Goal: Communication & Community: Answer question/provide support

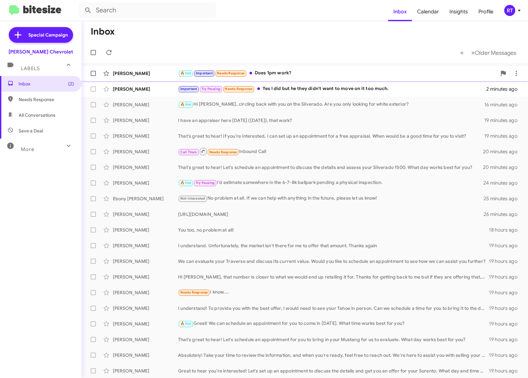
click at [270, 71] on div "🔥 Hot Important Needs Response Does 1pm work?" at bounding box center [337, 72] width 319 height 7
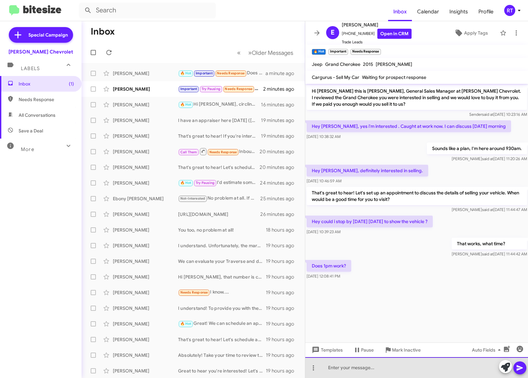
click at [339, 366] on div at bounding box center [416, 367] width 223 height 21
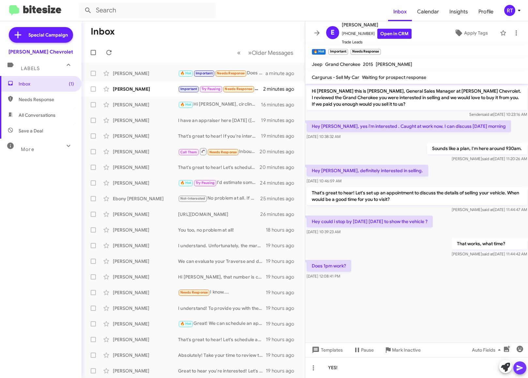
click at [523, 368] on icon at bounding box center [520, 368] width 8 height 8
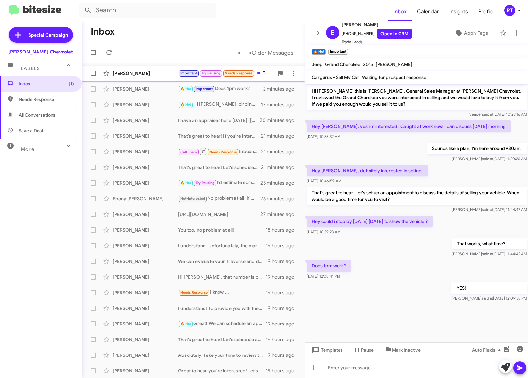
click at [123, 75] on div "[PERSON_NAME]" at bounding box center [145, 73] width 65 height 7
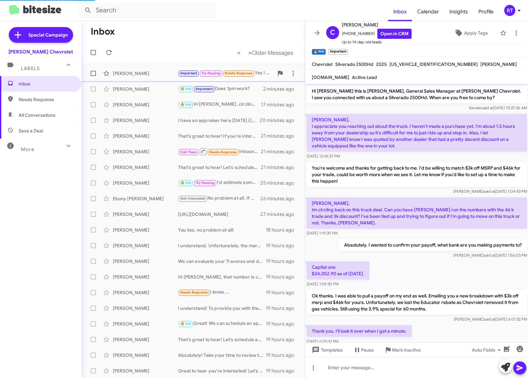
scroll to position [337, 0]
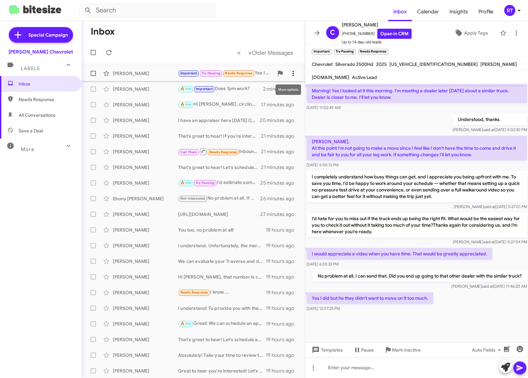
click at [287, 73] on span at bounding box center [293, 73] width 13 height 8
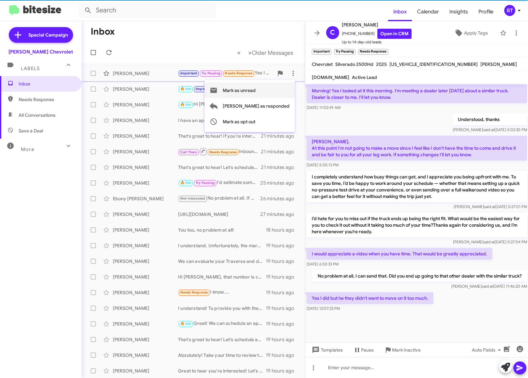
click at [256, 88] on span "Mark as unread" at bounding box center [239, 90] width 33 height 16
